Goal: Transaction & Acquisition: Purchase product/service

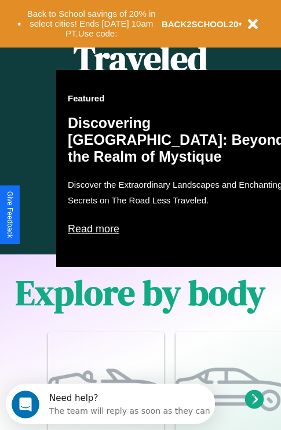
scroll to position [744, 0]
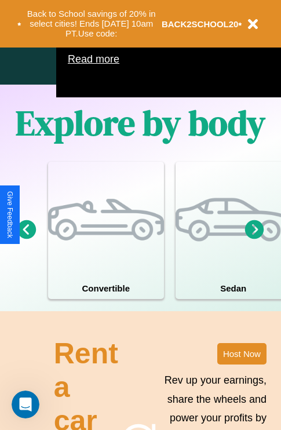
click at [254, 239] on icon at bounding box center [254, 228] width 19 height 19
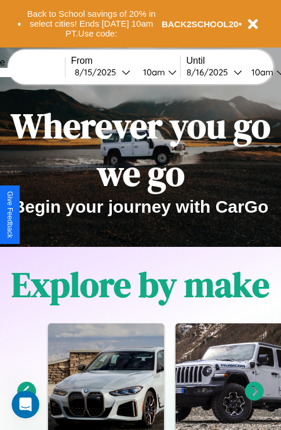
scroll to position [0, 0]
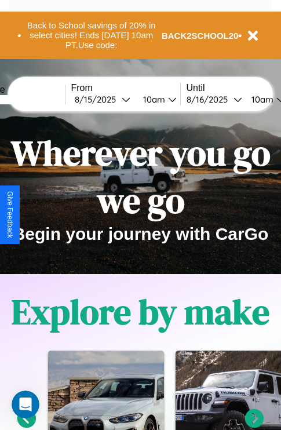
click at [39, 99] on input "text" at bounding box center [21, 99] width 87 height 9
type input "**********"
click at [116, 99] on div "8 / 15 / 2025" at bounding box center [98, 99] width 47 height 11
select select "*"
select select "****"
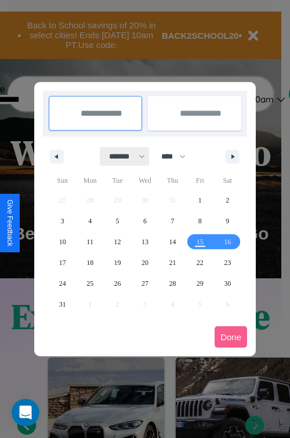
click at [122, 156] on select "******* ******** ***** ***** *** **** **** ****** ********* ******* ******** **…" at bounding box center [124, 156] width 49 height 19
select select "*"
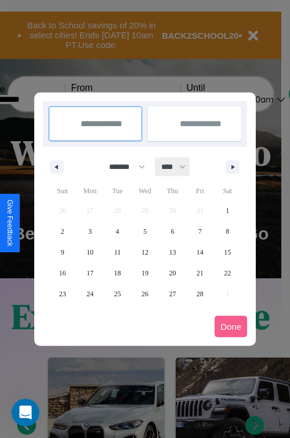
click at [178, 167] on select "**** **** **** **** **** **** **** **** **** **** **** **** **** **** **** ****…" at bounding box center [172, 167] width 35 height 19
select select "****"
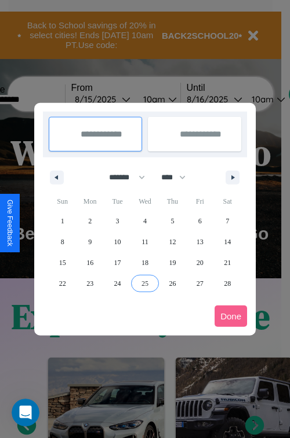
click at [144, 283] on span "25" at bounding box center [144, 283] width 7 height 21
type input "**********"
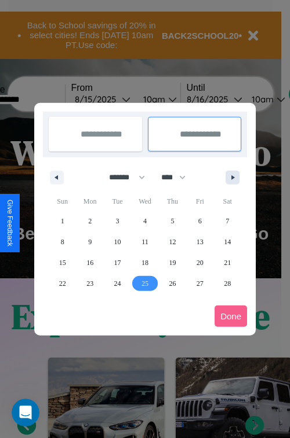
click at [232, 177] on icon "button" at bounding box center [235, 177] width 6 height 5
select select "*"
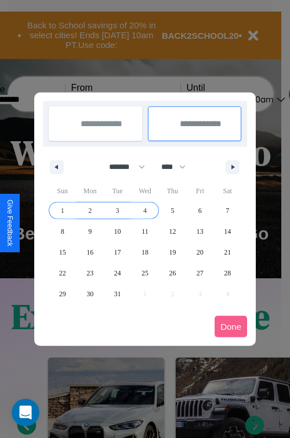
click at [144, 210] on span "4" at bounding box center [144, 210] width 3 height 21
type input "**********"
select select "*"
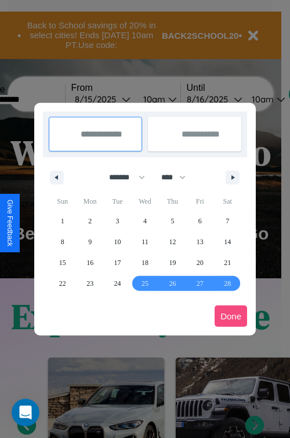
click at [230, 316] on button "Done" at bounding box center [230, 316] width 32 height 21
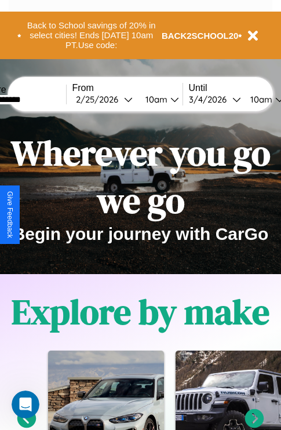
scroll to position [0, 42]
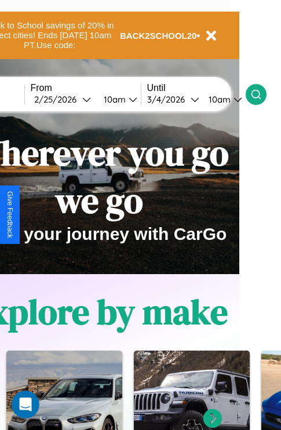
click at [262, 94] on icon at bounding box center [256, 95] width 12 height 12
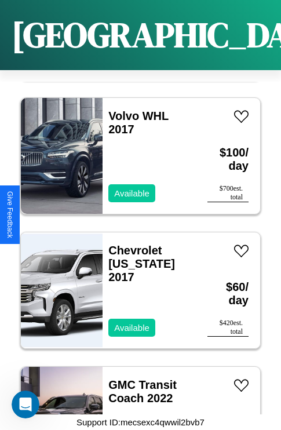
scroll to position [5552, 0]
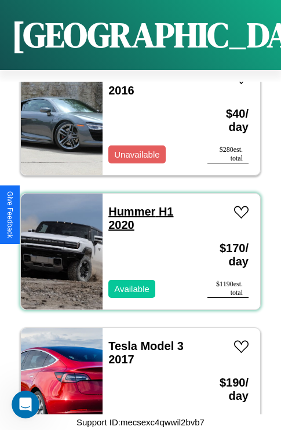
click at [128, 205] on link "Hummer H1 2020" at bounding box center [140, 218] width 65 height 26
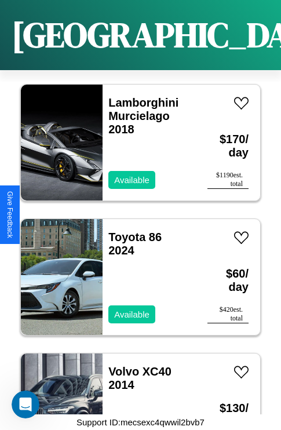
scroll to position [8105, 0]
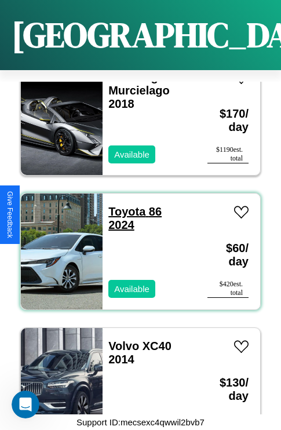
click at [123, 205] on link "Toyota 86 2024" at bounding box center [134, 218] width 53 height 26
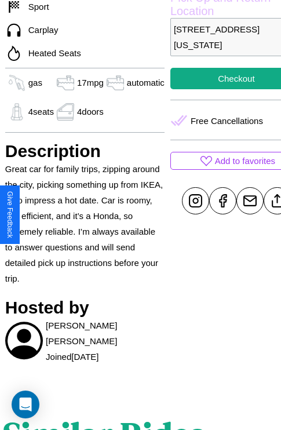
scroll to position [426, 37]
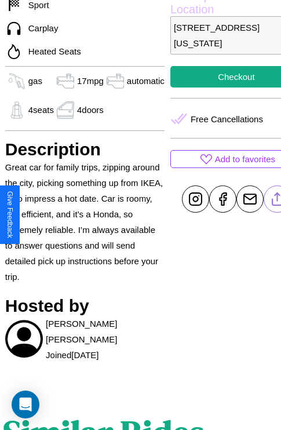
click at [277, 201] on line at bounding box center [277, 197] width 0 height 8
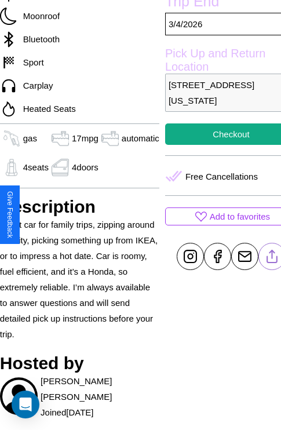
scroll to position [304, 49]
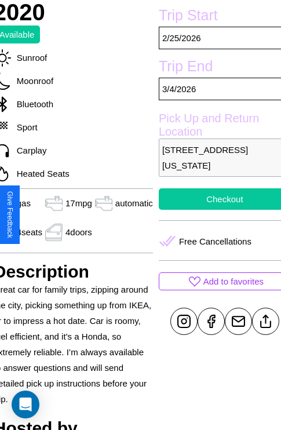
click at [215, 210] on button "Checkout" at bounding box center [225, 198] width 132 height 21
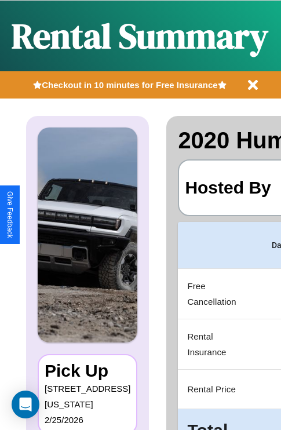
scroll to position [0, 230]
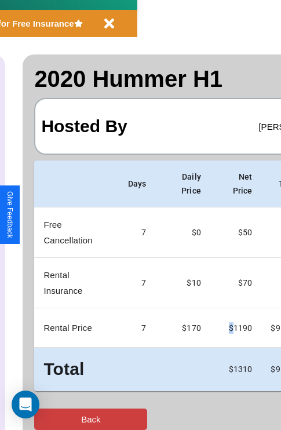
click at [56, 419] on button "Back" at bounding box center [90, 418] width 113 height 21
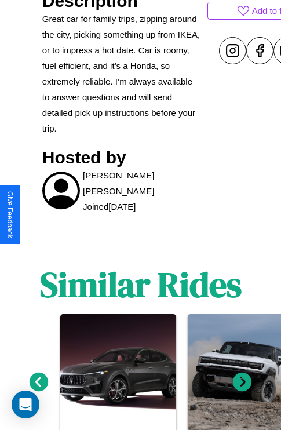
scroll to position [634, 0]
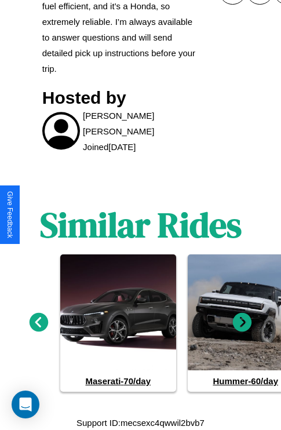
click at [38, 322] on icon at bounding box center [39, 322] width 19 height 19
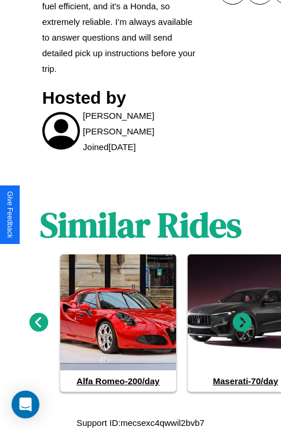
click at [242, 322] on icon at bounding box center [242, 322] width 19 height 19
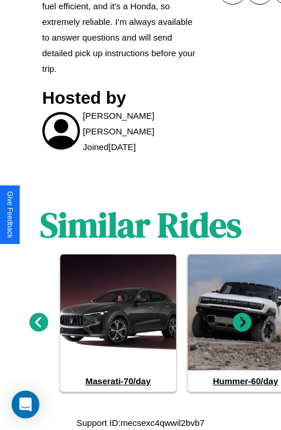
click at [242, 322] on icon at bounding box center [242, 322] width 19 height 19
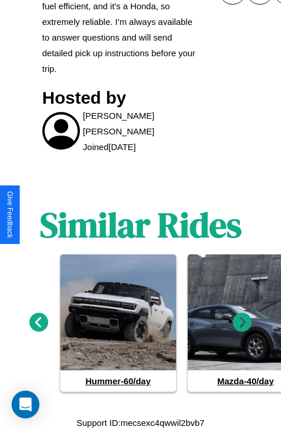
click at [38, 322] on icon at bounding box center [39, 322] width 19 height 19
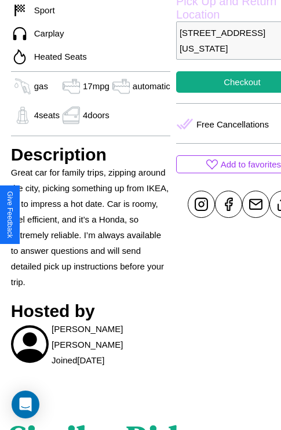
scroll to position [304, 49]
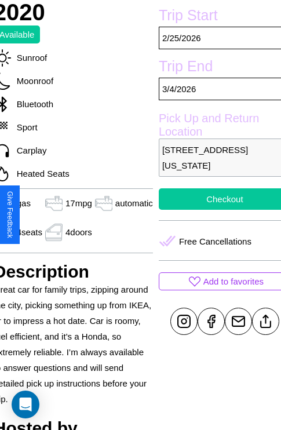
click at [215, 210] on button "Checkout" at bounding box center [225, 198] width 132 height 21
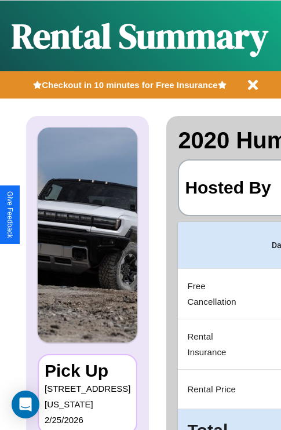
scroll to position [0, 230]
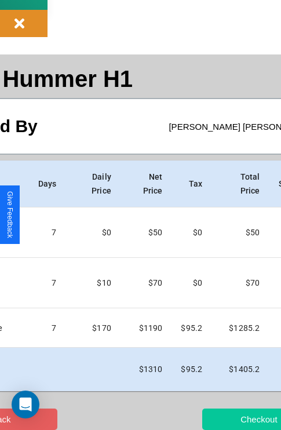
click at [224, 419] on button "Checkout" at bounding box center [258, 418] width 113 height 21
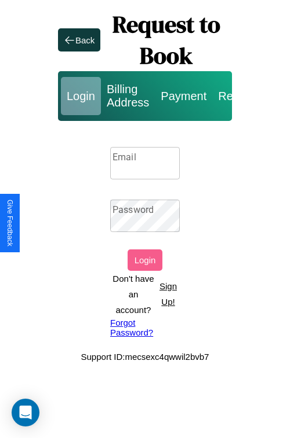
click at [145, 163] on input "Email" at bounding box center [144, 163] width 69 height 32
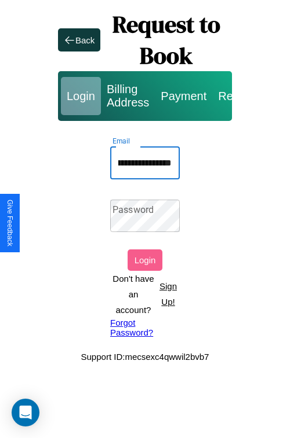
scroll to position [0, 55]
type input "**********"
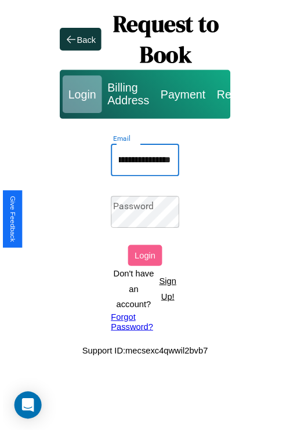
scroll to position [0, 0]
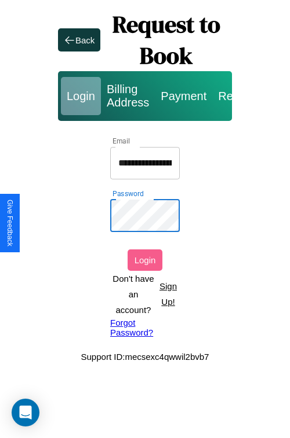
click at [145, 260] on button "Login" at bounding box center [144, 260] width 35 height 21
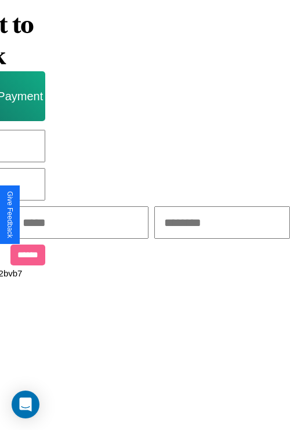
scroll to position [0, 197]
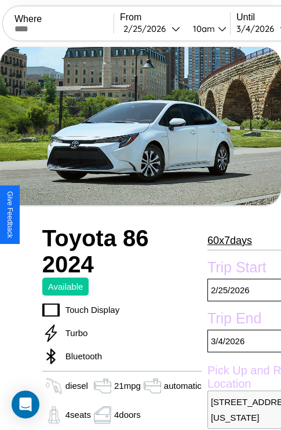
scroll to position [25, 0]
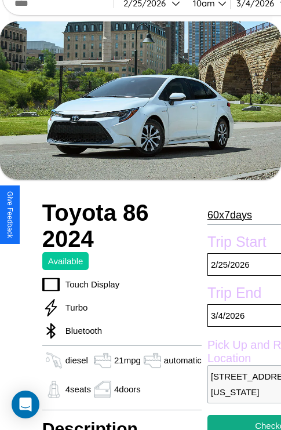
click at [226, 215] on p "60 x 7 days" at bounding box center [229, 215] width 45 height 19
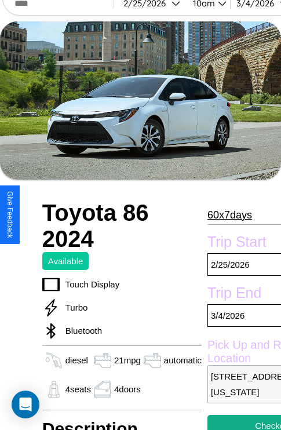
click at [226, 215] on p "60 x 7 days" at bounding box center [229, 215] width 45 height 19
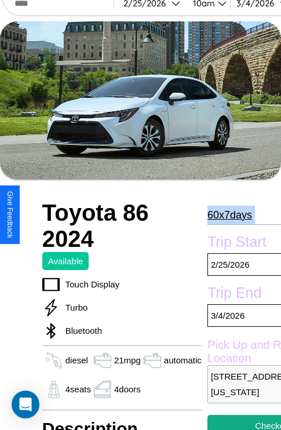
click at [226, 215] on p "60 x 7 days" at bounding box center [229, 215] width 45 height 19
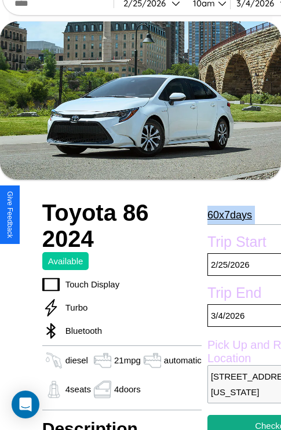
click at [226, 215] on p "60 x 7 days" at bounding box center [229, 215] width 45 height 19
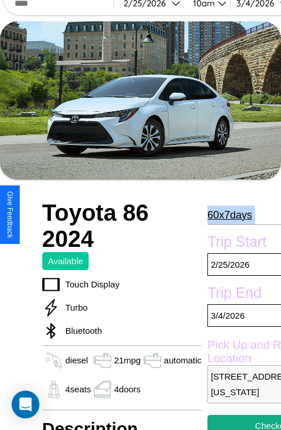
click at [226, 215] on p "60 x 7 days" at bounding box center [229, 215] width 45 height 19
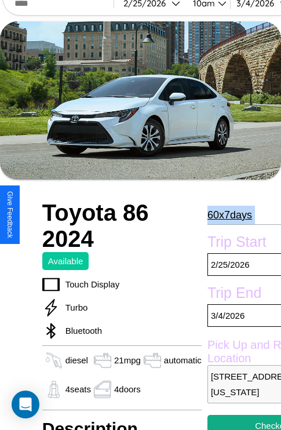
scroll to position [252, 51]
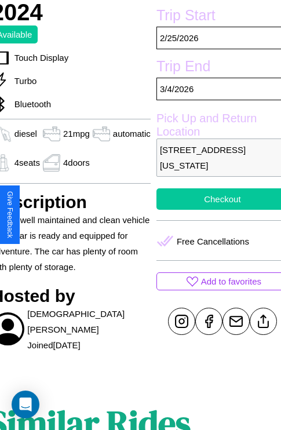
click at [214, 210] on button "Checkout" at bounding box center [222, 198] width 132 height 21
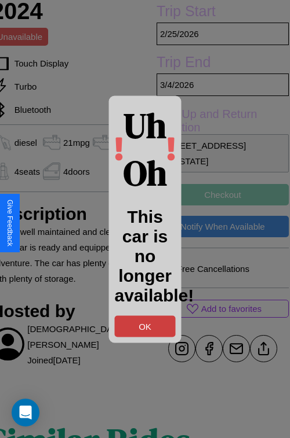
click at [145, 326] on button "OK" at bounding box center [145, 326] width 61 height 21
